Goal: Task Accomplishment & Management: Complete application form

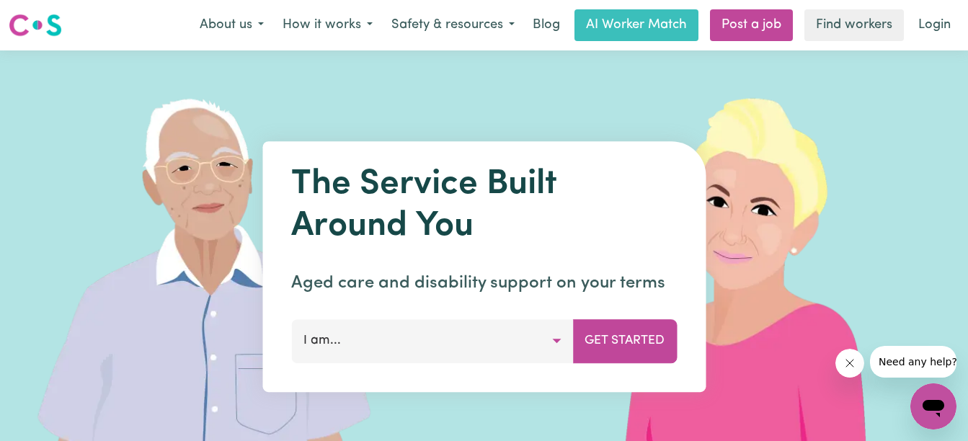
click at [551, 340] on button "I am..." at bounding box center [432, 340] width 282 height 43
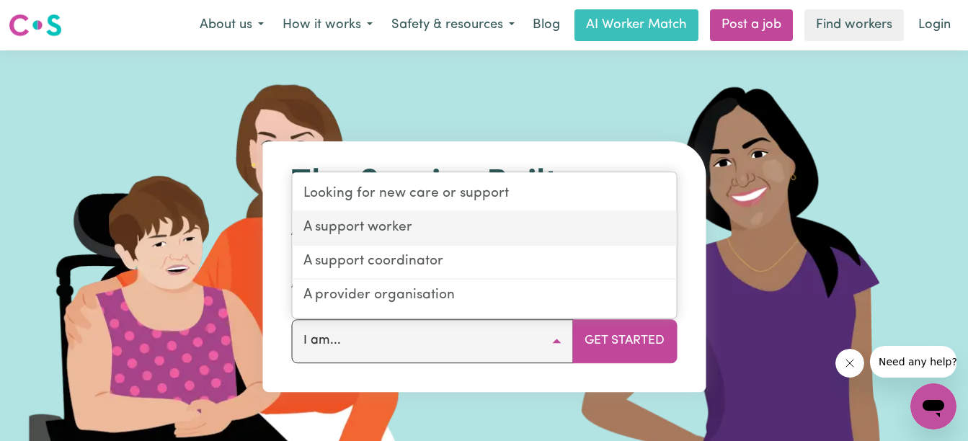
click at [507, 228] on link "A support worker" at bounding box center [484, 229] width 384 height 34
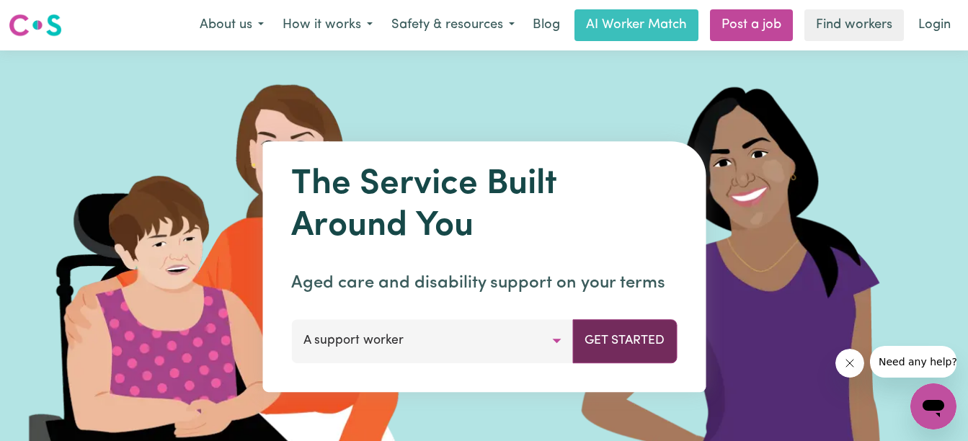
click at [605, 338] on button "Get Started" at bounding box center [624, 340] width 105 height 43
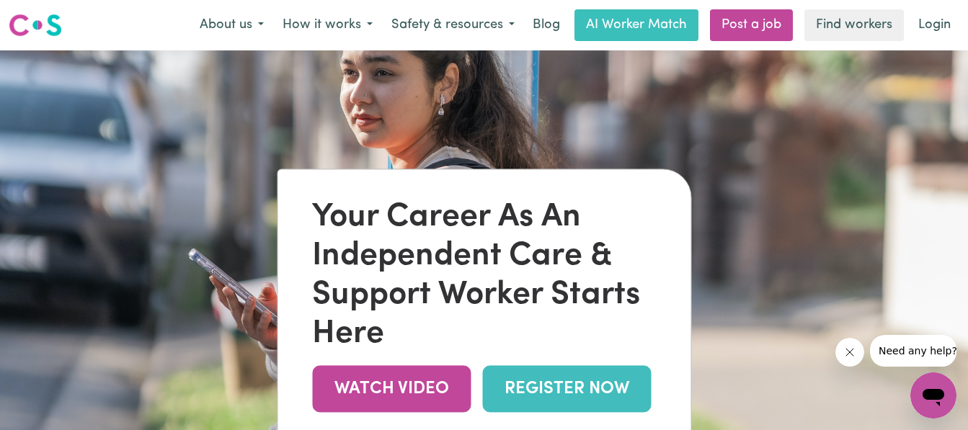
click at [575, 387] on link "REGISTER NOW" at bounding box center [566, 389] width 169 height 47
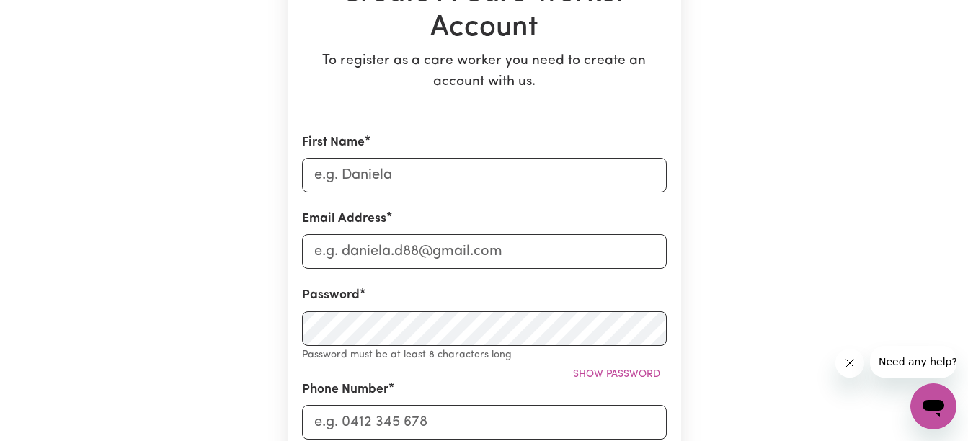
scroll to position [259, 0]
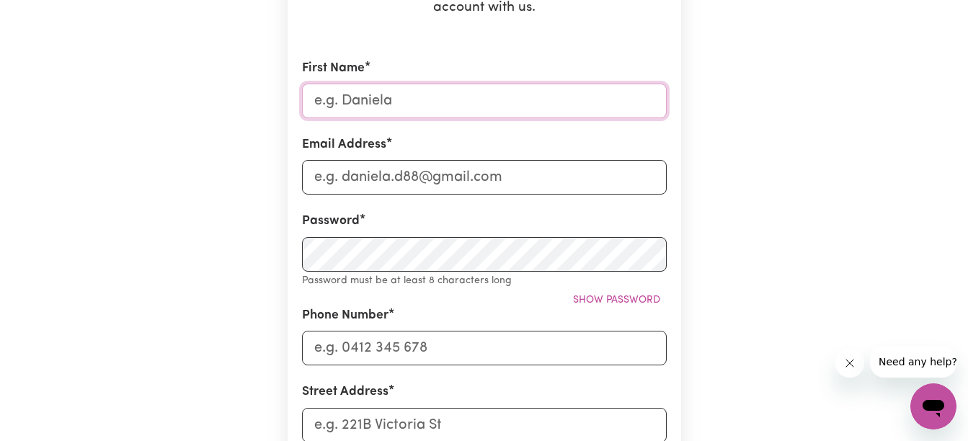
click at [406, 107] on input "First Name" at bounding box center [484, 101] width 365 height 35
type input "[PERSON_NAME]"
type input "0407040653"
click at [404, 177] on input "Email Address" at bounding box center [484, 177] width 365 height 35
type input "[EMAIL_ADDRESS][DOMAIN_NAME]"
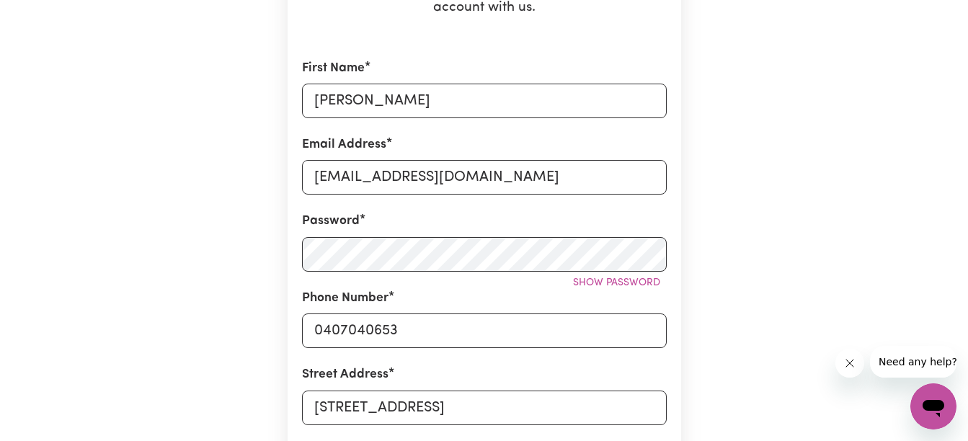
click at [711, 288] on div "Create A Care Worker Account To register as a care worker you need to create an…" at bounding box center [485, 336] width 822 height 1091
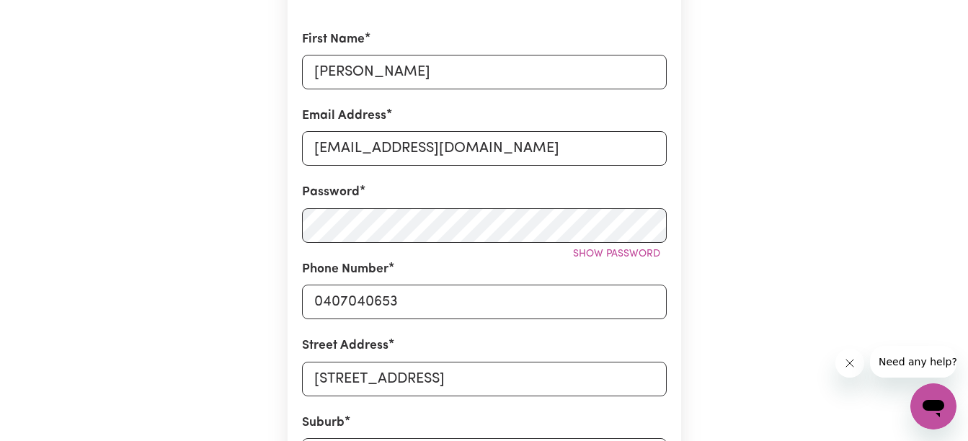
scroll to position [375, 0]
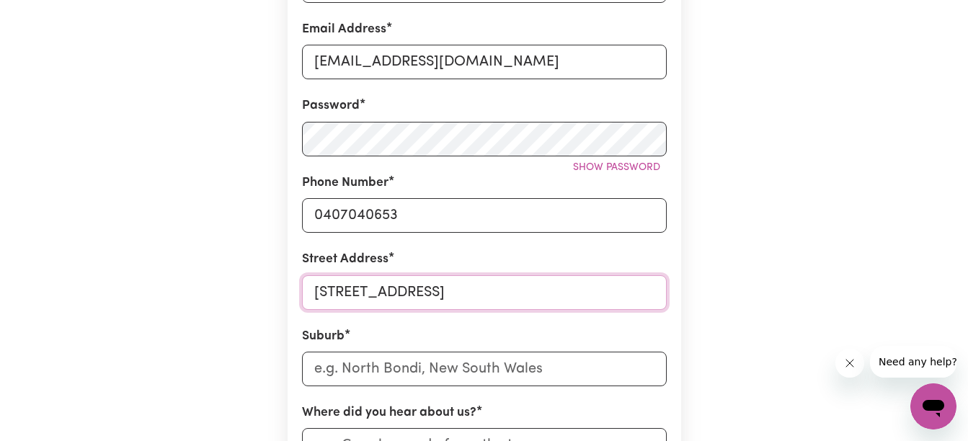
click at [658, 293] on input "[STREET_ADDRESS]" at bounding box center [484, 292] width 365 height 35
type input "5"
type input "[GEOGRAPHIC_DATA]"
click at [494, 373] on input "text" at bounding box center [484, 369] width 365 height 35
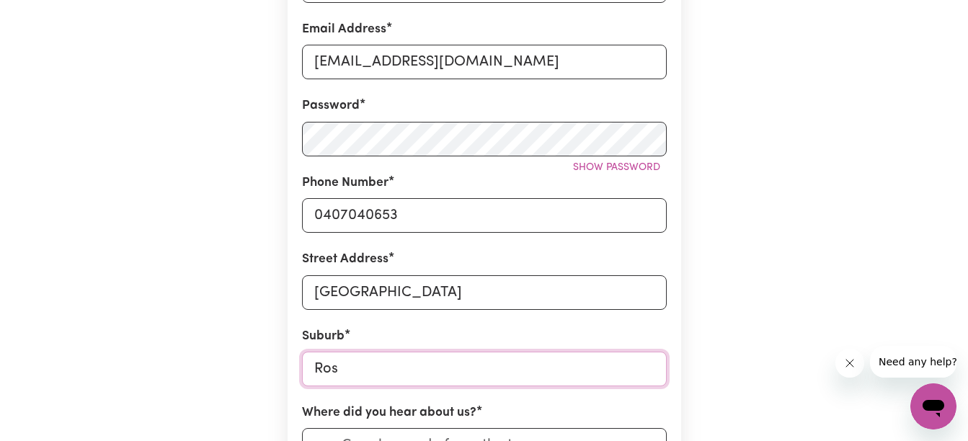
type input "Rose"
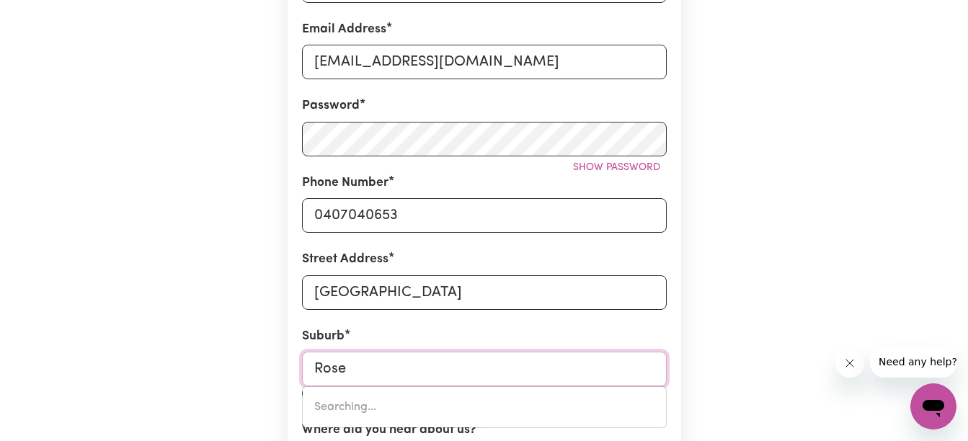
type input "[GEOGRAPHIC_DATA], [GEOGRAPHIC_DATA], 2029"
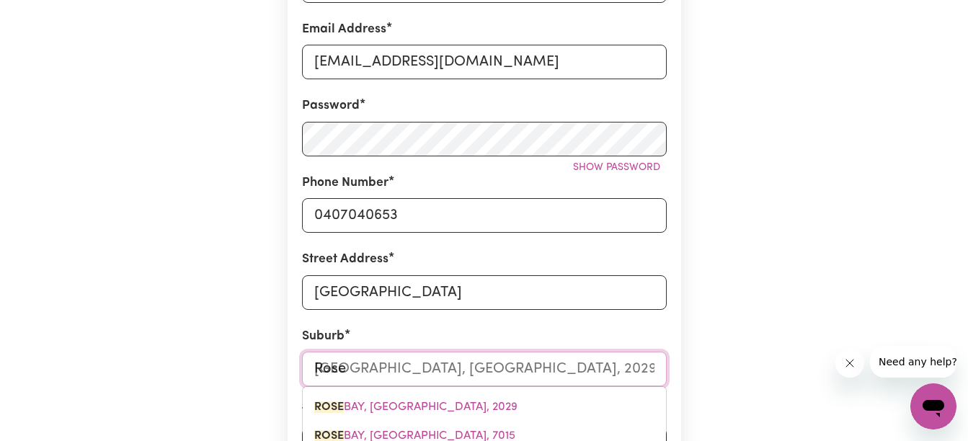
type input "Roseb"
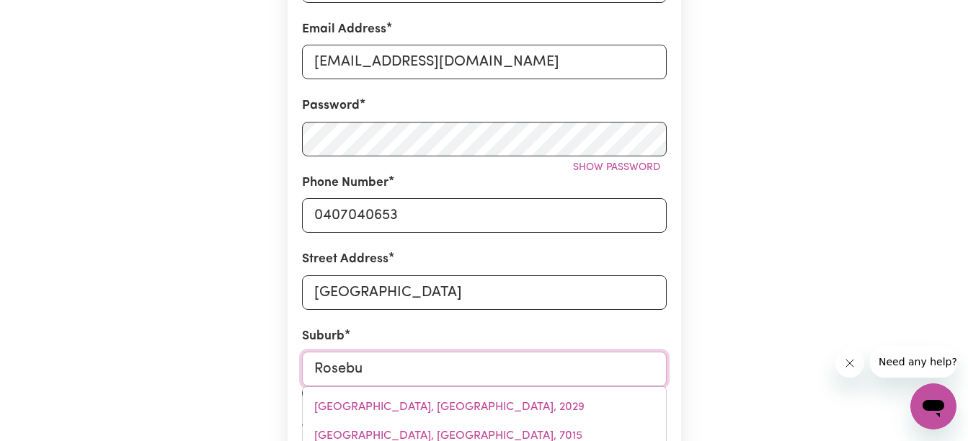
type input "Rosebud"
type input "Rosebud, [GEOGRAPHIC_DATA], 3939"
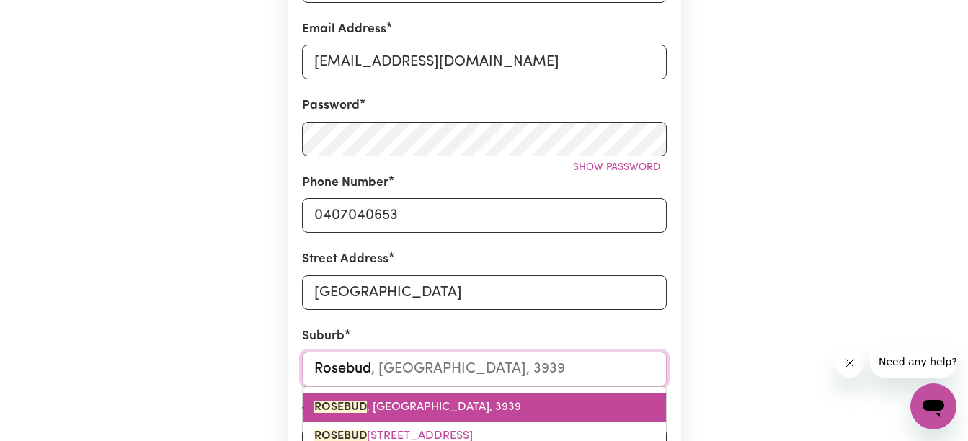
click at [455, 411] on link "ROSEBUD , [GEOGRAPHIC_DATA], 3939" at bounding box center [484, 407] width 363 height 29
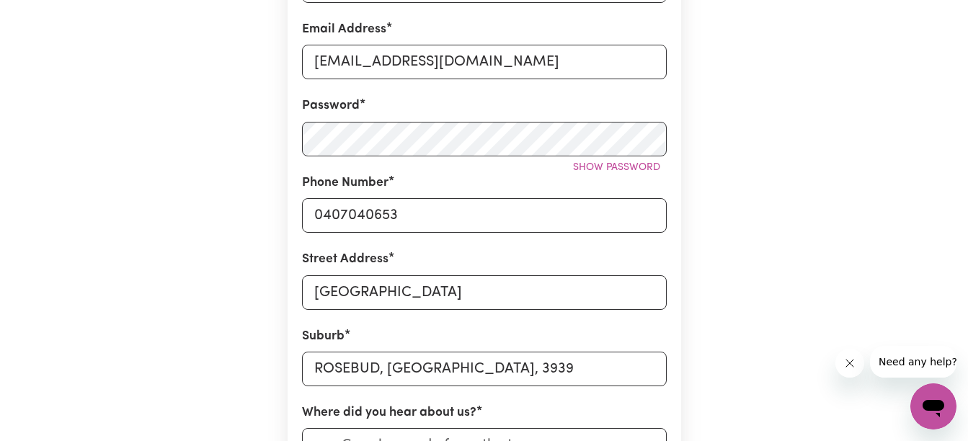
click at [755, 358] on div "Create A Care Worker Account To register as a care worker you need to create an…" at bounding box center [485, 221] width 822 height 1091
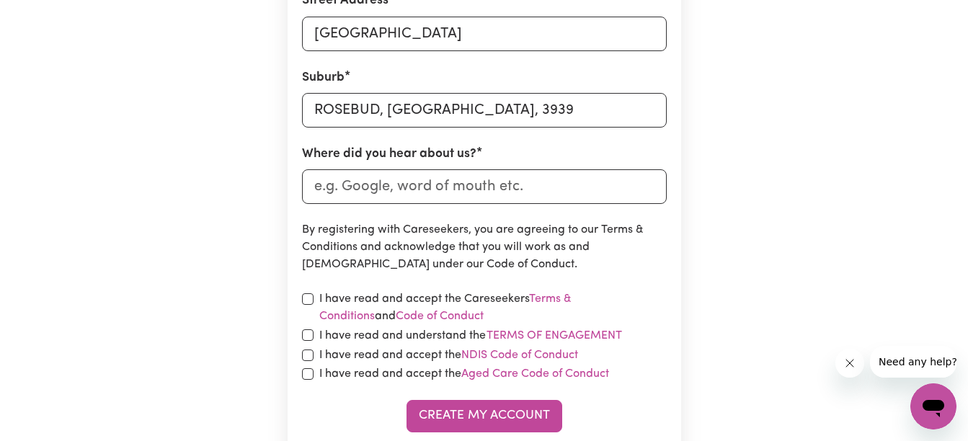
scroll to position [634, 0]
click at [535, 191] on input "Where did you hear about us?" at bounding box center [484, 186] width 365 height 35
type input "Google"
click at [308, 297] on input "checkbox" at bounding box center [308, 299] width 12 height 12
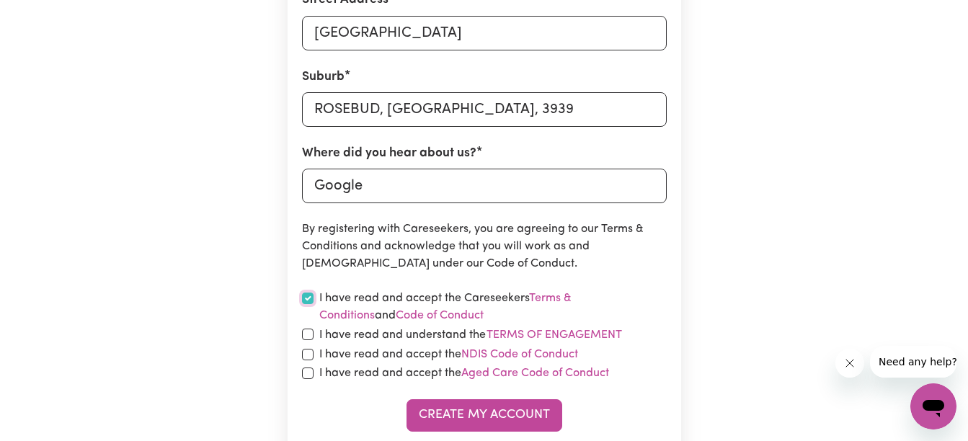
checkbox input "true"
click at [309, 335] on input "checkbox" at bounding box center [308, 335] width 12 height 12
checkbox input "true"
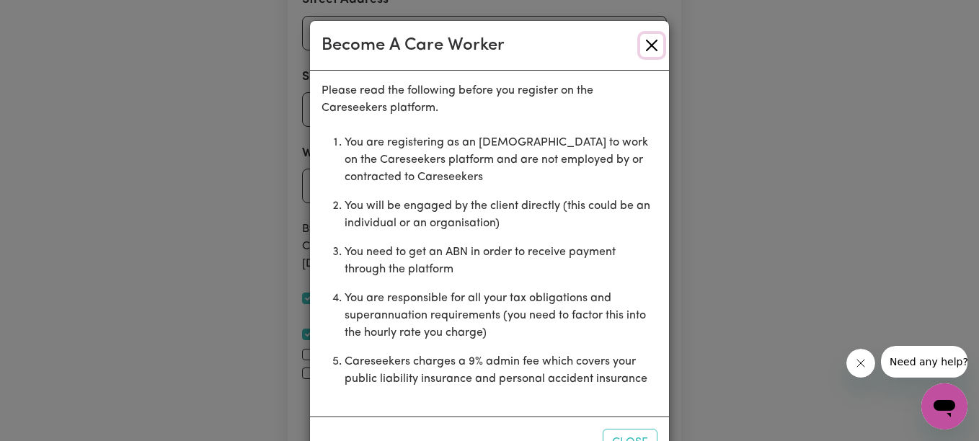
click at [643, 48] on button "Close" at bounding box center [651, 45] width 23 height 23
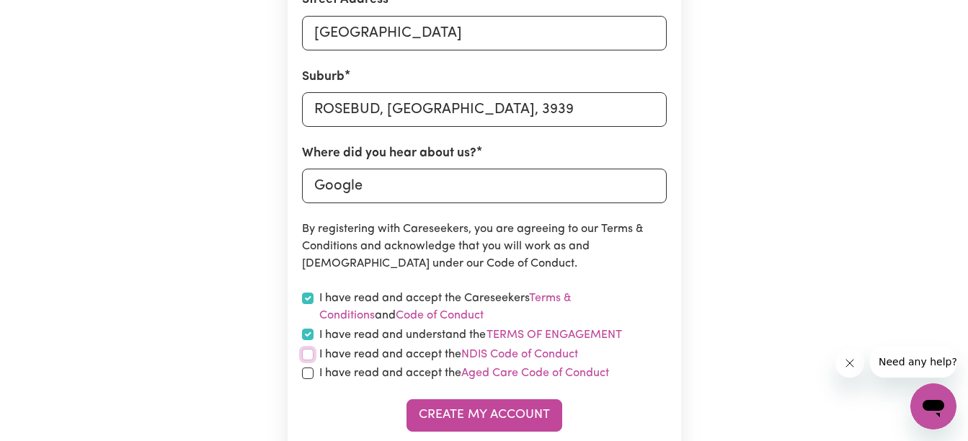
click at [303, 356] on input "checkbox" at bounding box center [308, 355] width 12 height 12
checkbox input "true"
click at [306, 375] on input "checkbox" at bounding box center [308, 374] width 12 height 12
checkbox input "true"
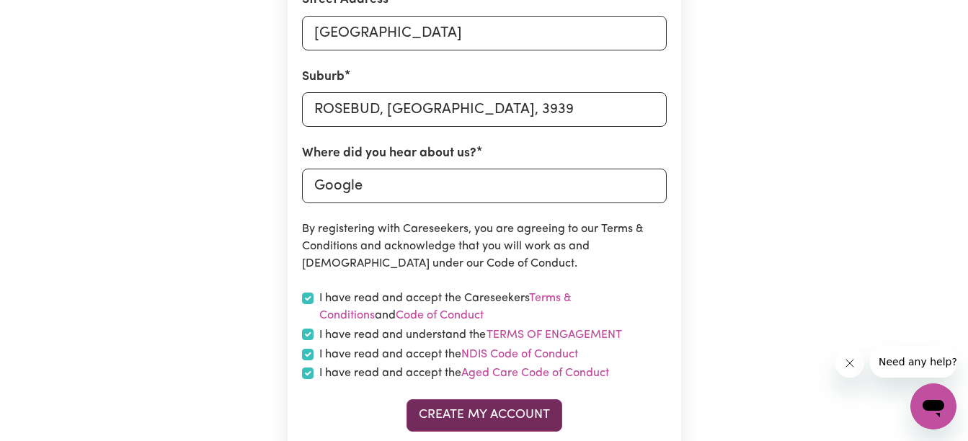
click at [505, 412] on button "Create My Account" at bounding box center [485, 415] width 156 height 32
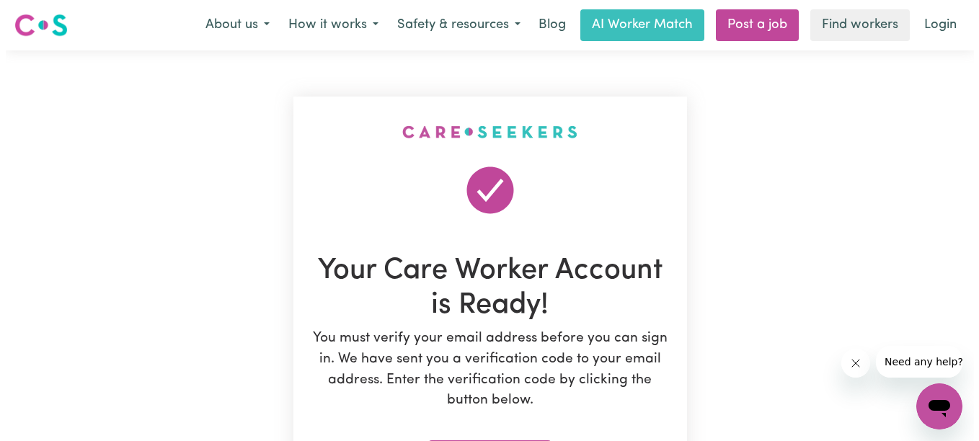
scroll to position [386, 0]
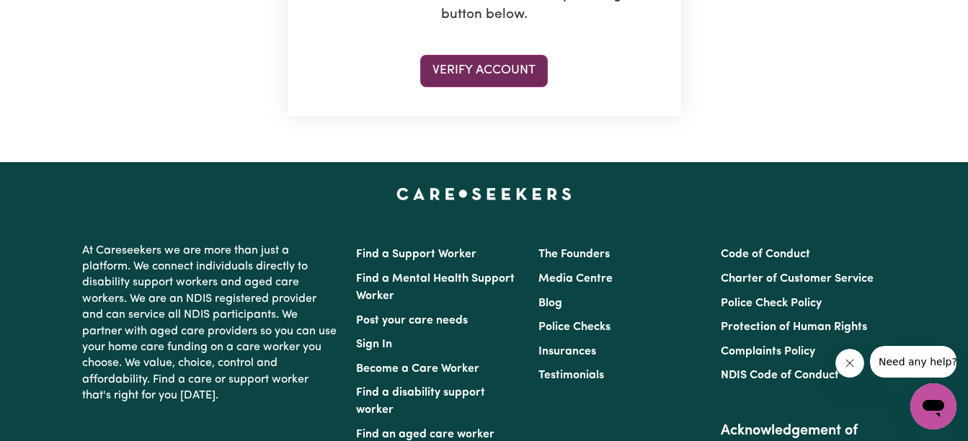
click at [453, 69] on button "Verify Account" at bounding box center [484, 71] width 128 height 32
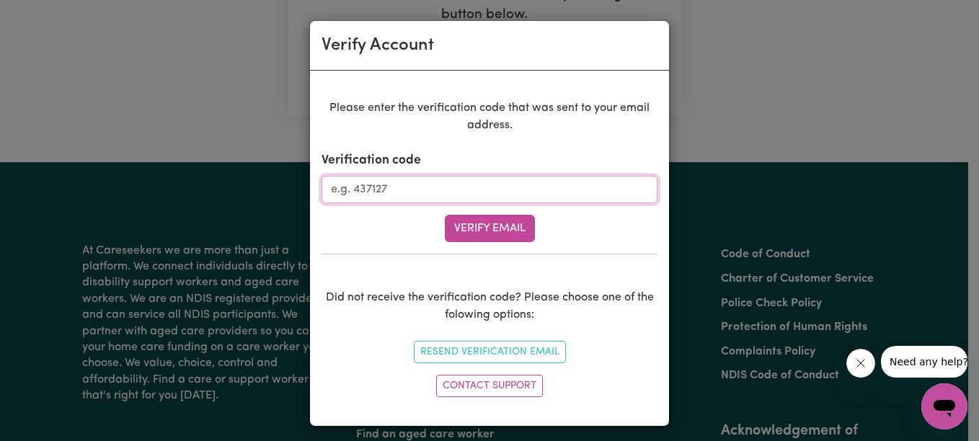
click at [426, 190] on input "Verification code" at bounding box center [489, 189] width 336 height 27
type input "649033"
click at [496, 226] on button "Verify Email" at bounding box center [490, 228] width 90 height 27
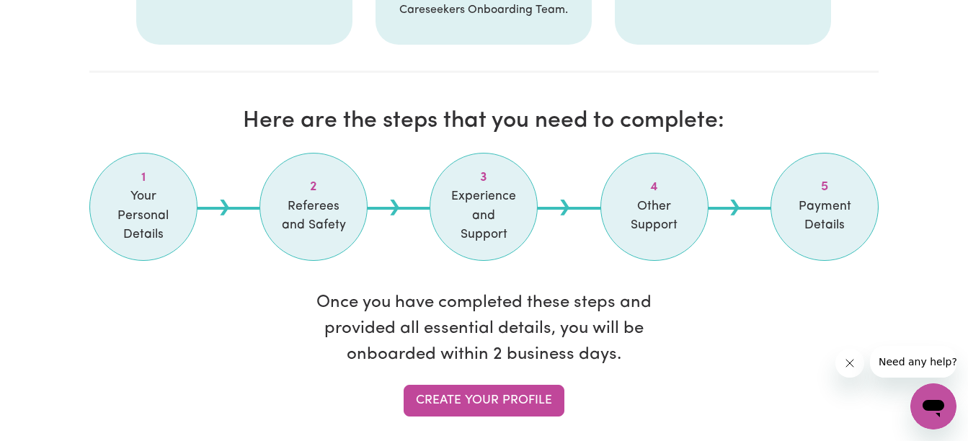
scroll to position [1543, 0]
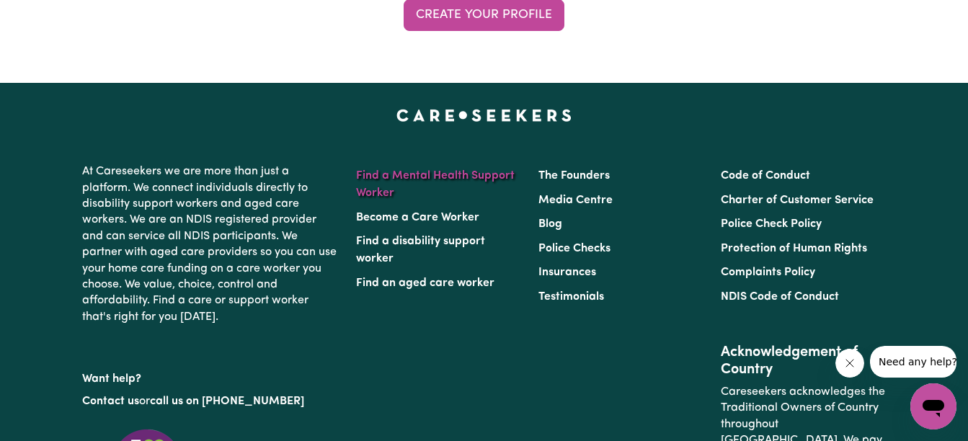
click at [437, 170] on link "Find a Mental Health Support Worker" at bounding box center [435, 184] width 159 height 29
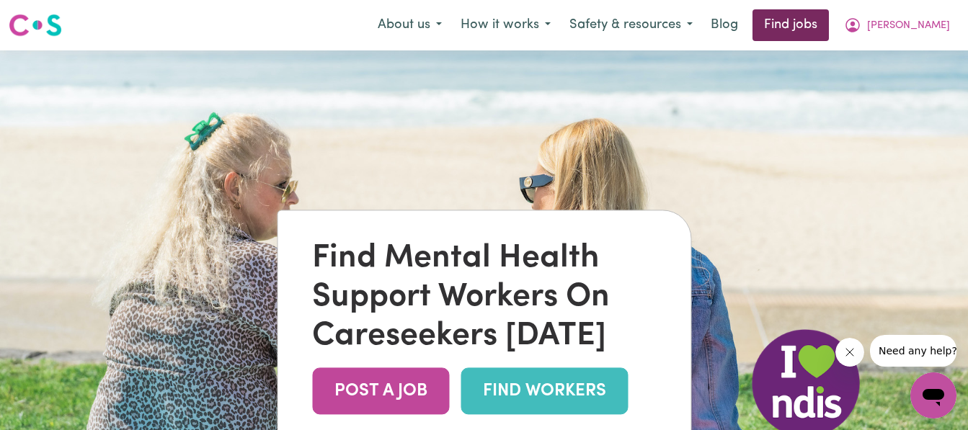
click at [829, 21] on link "Find jobs" at bounding box center [791, 25] width 76 height 32
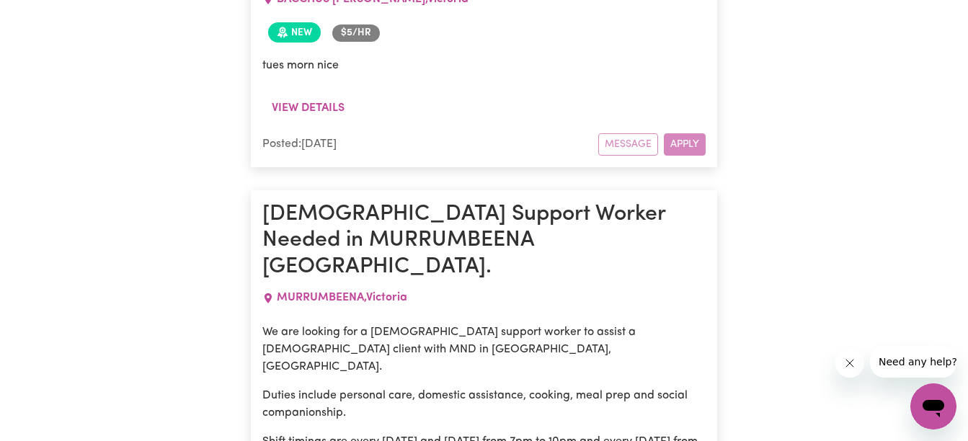
scroll to position [7908, 0]
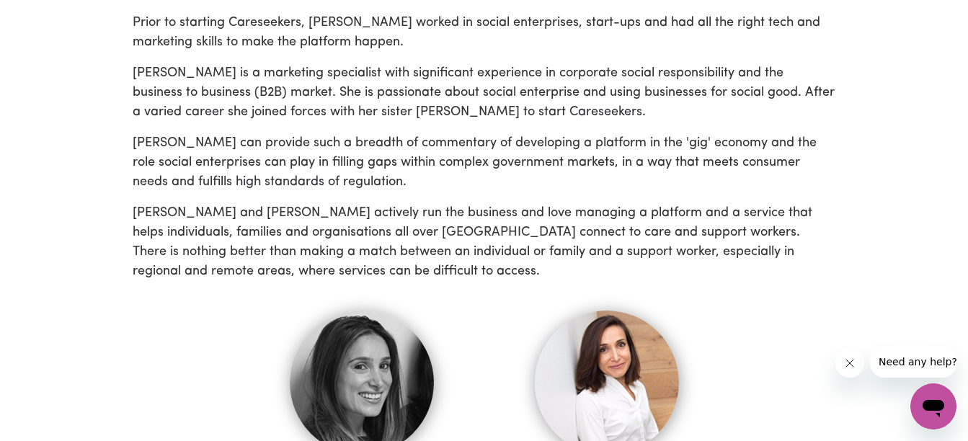
scroll to position [1157, 0]
